Goal: Transaction & Acquisition: Purchase product/service

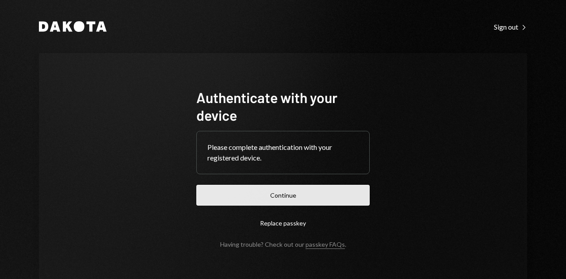
click at [326, 188] on button "Continue" at bounding box center [282, 195] width 173 height 21
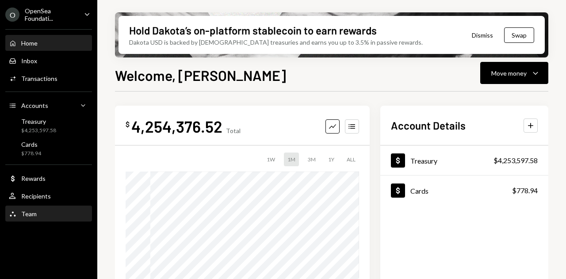
click at [45, 217] on div "Team Team" at bounding box center [49, 214] width 80 height 8
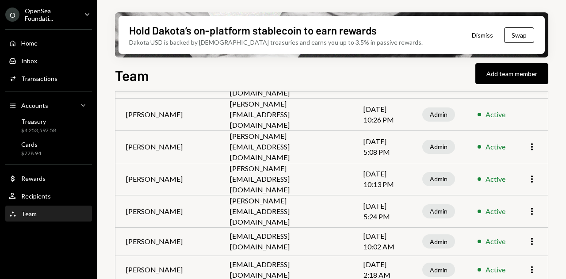
scroll to position [166, 0]
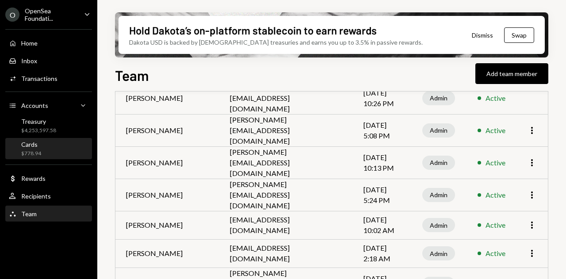
click at [41, 149] on div "Cards $778.94" at bounding box center [49, 149] width 80 height 17
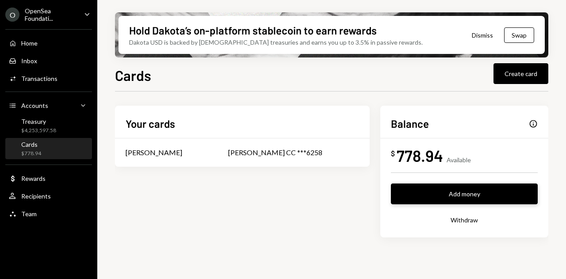
click at [427, 196] on button "Add money" at bounding box center [464, 194] width 147 height 21
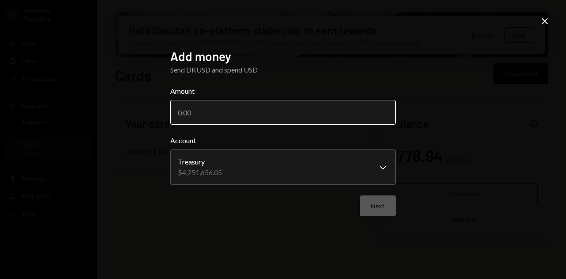
click at [292, 115] on input "Amount" at bounding box center [283, 112] width 226 height 25
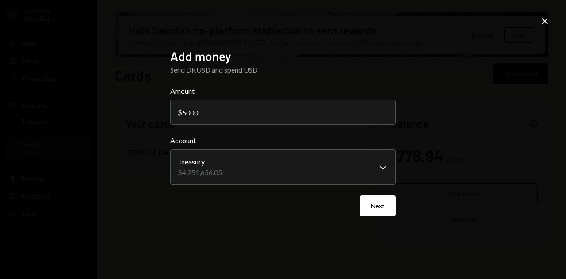
type input "5000"
click at [299, 207] on div "Next" at bounding box center [283, 205] width 226 height 21
click at [374, 207] on button "Next" at bounding box center [378, 205] width 36 height 21
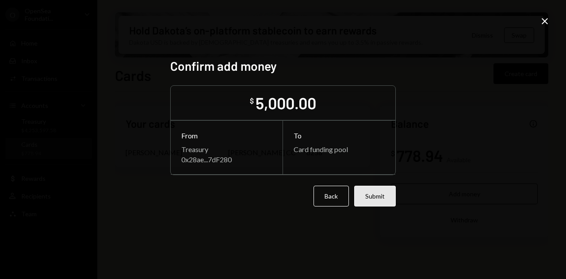
click at [377, 198] on button "Submit" at bounding box center [375, 196] width 42 height 21
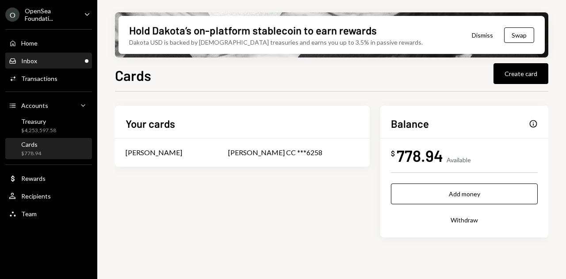
click at [75, 57] on div "Inbox Inbox" at bounding box center [49, 61] width 80 height 8
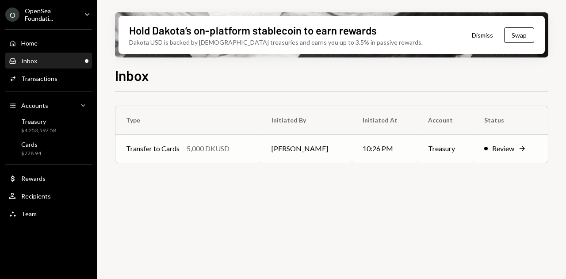
click at [373, 153] on td "10:26 PM" at bounding box center [384, 148] width 65 height 28
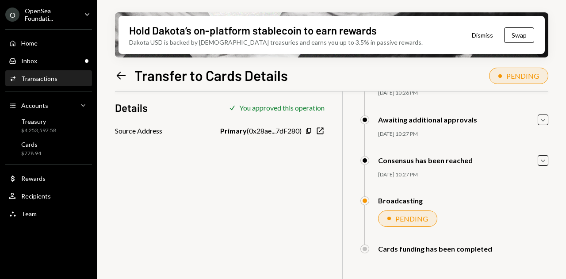
scroll to position [39, 0]
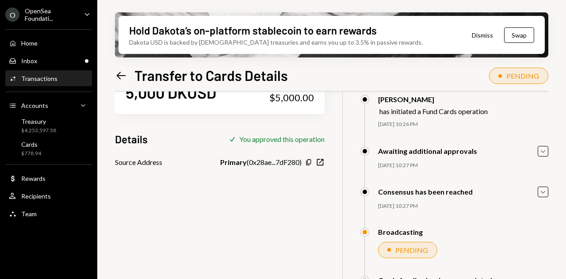
click at [550, 155] on div "Hold Dakota’s on-platform stablecoin to earn rewards Dakota USD is backed by U.…" at bounding box center [331, 139] width 469 height 279
click at [541, 150] on icon "Caret Down" at bounding box center [543, 151] width 10 height 10
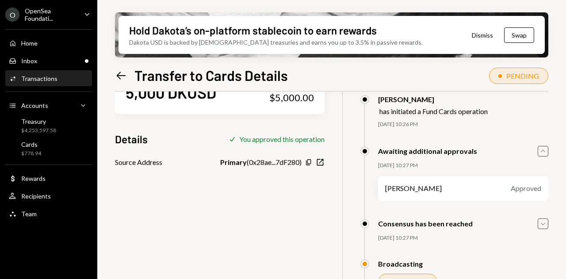
click at [539, 223] on icon "Caret Down" at bounding box center [543, 224] width 10 height 10
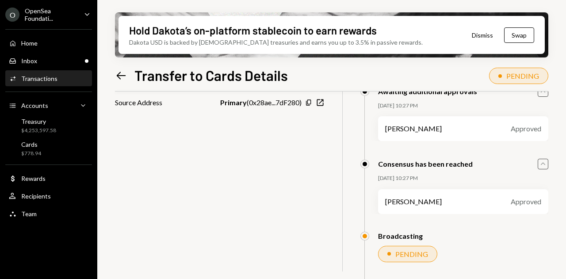
scroll to position [105, 0]
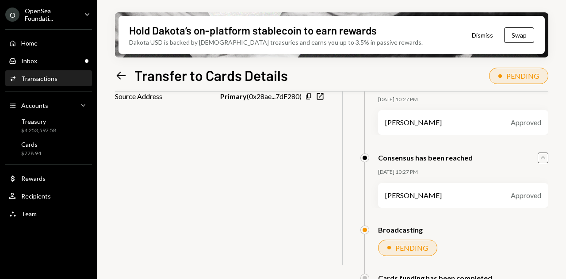
click at [39, 50] on div "Home Home Inbox Inbox Activities Transactions Accounts Accounts Caret Down Trea…" at bounding box center [48, 123] width 97 height 199
click at [36, 43] on div "Home" at bounding box center [29, 43] width 16 height 8
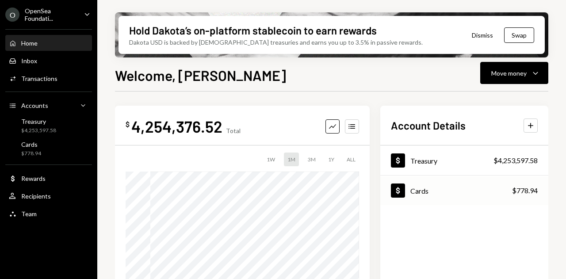
click at [418, 194] on div "Cards" at bounding box center [419, 191] width 18 height 8
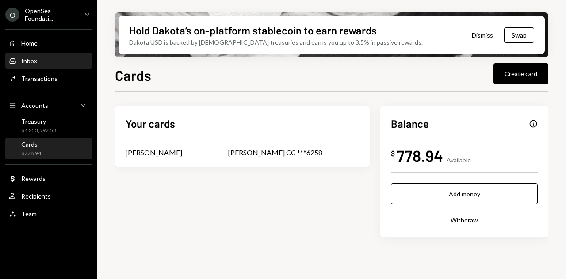
click at [57, 58] on div "Inbox Inbox" at bounding box center [49, 61] width 80 height 8
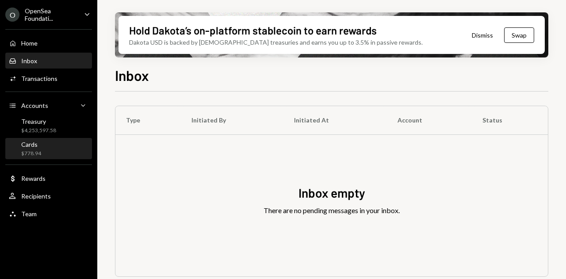
click at [45, 149] on div "Cards $778.94" at bounding box center [49, 149] width 80 height 17
